Goal: Task Accomplishment & Management: Use online tool/utility

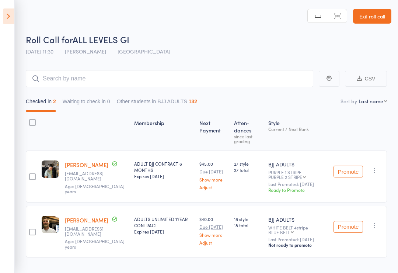
click at [9, 14] on icon at bounding box center [8, 15] width 11 height 15
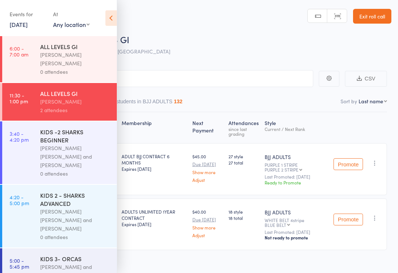
click at [46, 191] on div "KIDS 2 - SHARKS ADVANCED" at bounding box center [75, 199] width 70 height 16
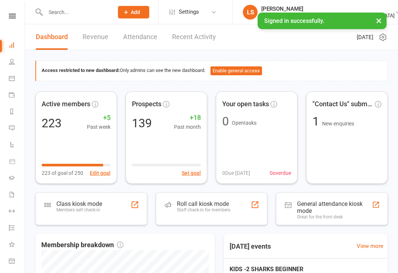
click at [216, 214] on div "Roll call kiosk mode Staff check-in for members" at bounding box center [203, 209] width 53 height 19
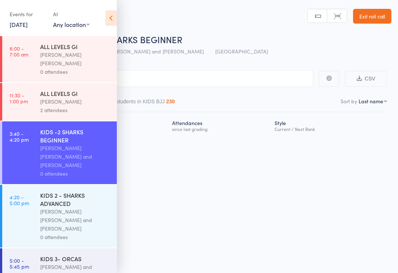
click at [65, 207] on div "[PERSON_NAME] [PERSON_NAME] and [PERSON_NAME]" at bounding box center [75, 219] width 70 height 25
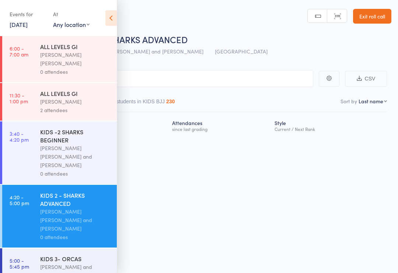
click at [112, 15] on icon at bounding box center [110, 17] width 11 height 15
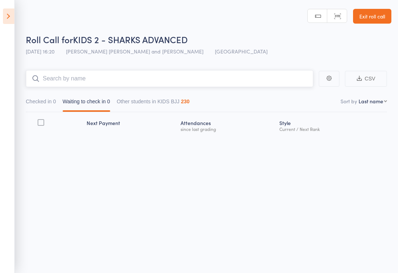
click at [71, 74] on input "search" at bounding box center [170, 78] width 288 height 17
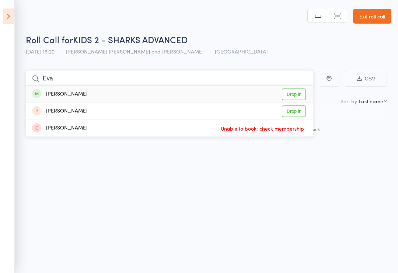
type input "Eva"
click at [295, 94] on link "Drop in" at bounding box center [294, 94] width 24 height 11
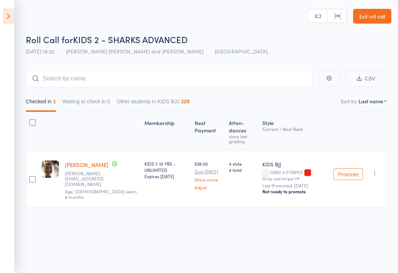
click at [10, 21] on icon at bounding box center [8, 15] width 11 height 15
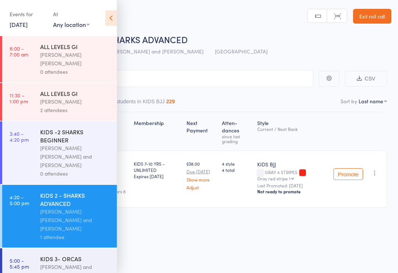
click at [34, 95] on link "11:30 - 1:00 pm ALL LEVELS GI Fabio Glazer 2 attendees" at bounding box center [59, 102] width 115 height 38
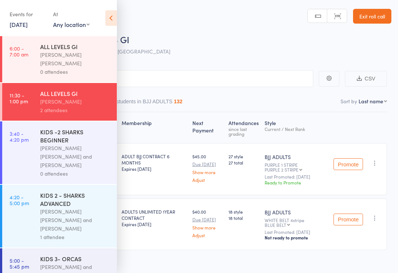
click at [117, 12] on icon at bounding box center [110, 17] width 11 height 15
